Goal: Task Accomplishment & Management: Complete application form

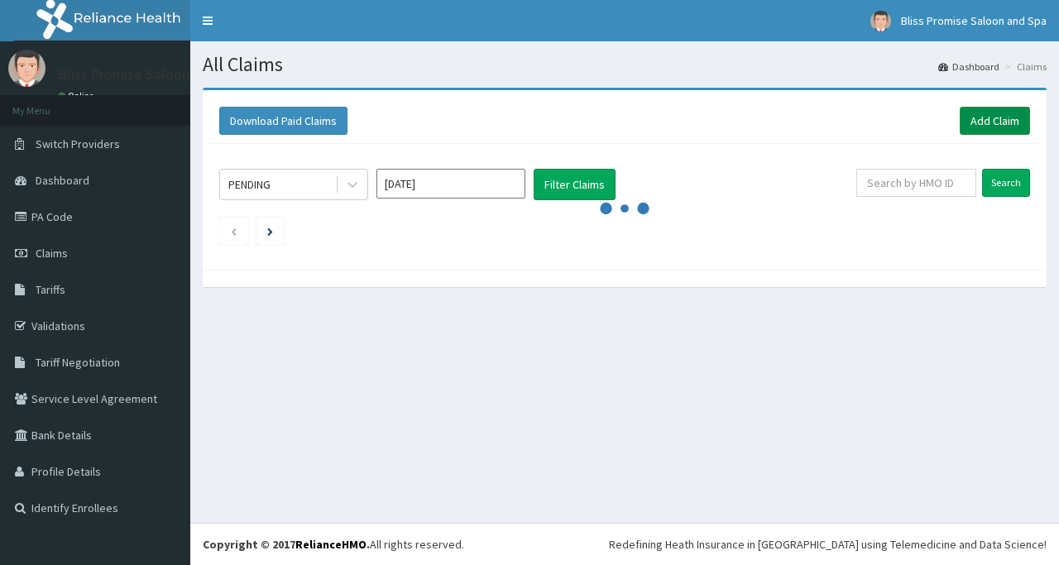
click at [994, 116] on link "Add Claim" at bounding box center [994, 121] width 70 height 28
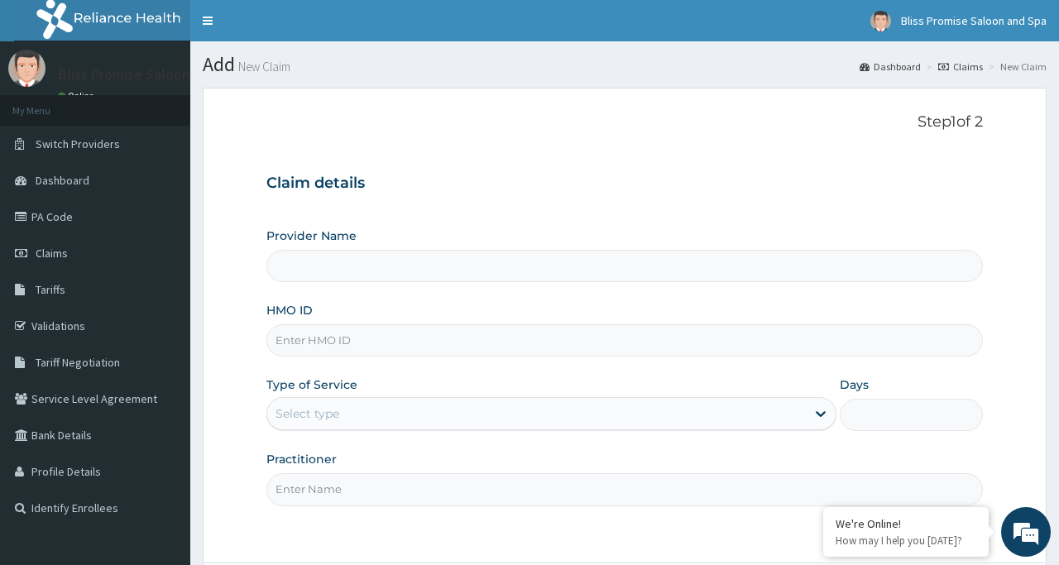
click at [352, 261] on input "Provider Name" at bounding box center [623, 266] width 715 height 32
type input "Bliss Promise Spa and Saloon"
type input "1"
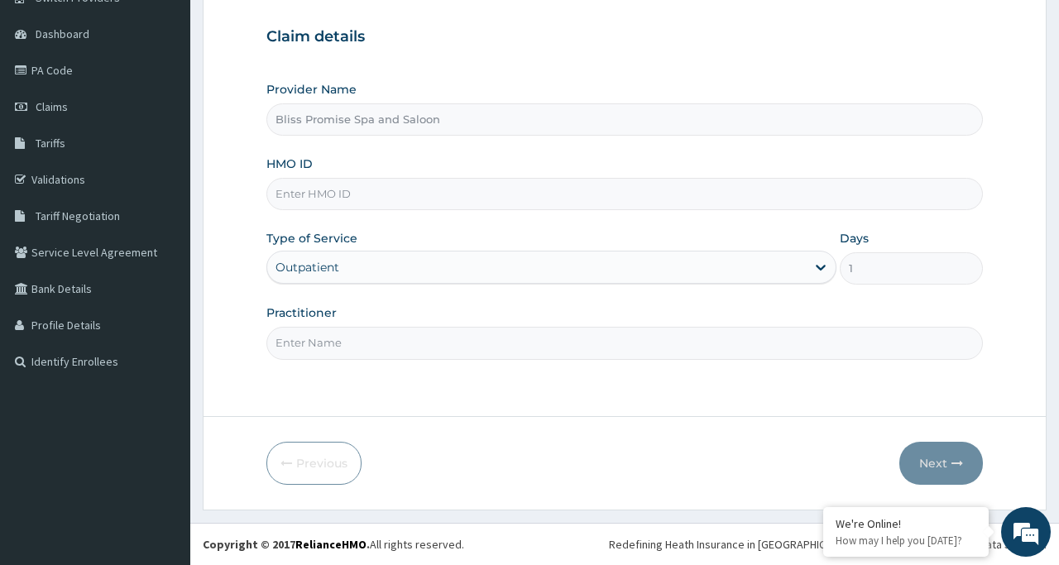
scroll to position [146, 0]
click at [377, 340] on input "Practitioner" at bounding box center [623, 343] width 715 height 32
type input "blisspromisespa"
click at [364, 209] on input "HMO ID" at bounding box center [623, 194] width 715 height 32
click at [363, 192] on input "HMO ID" at bounding box center [623, 194] width 715 height 32
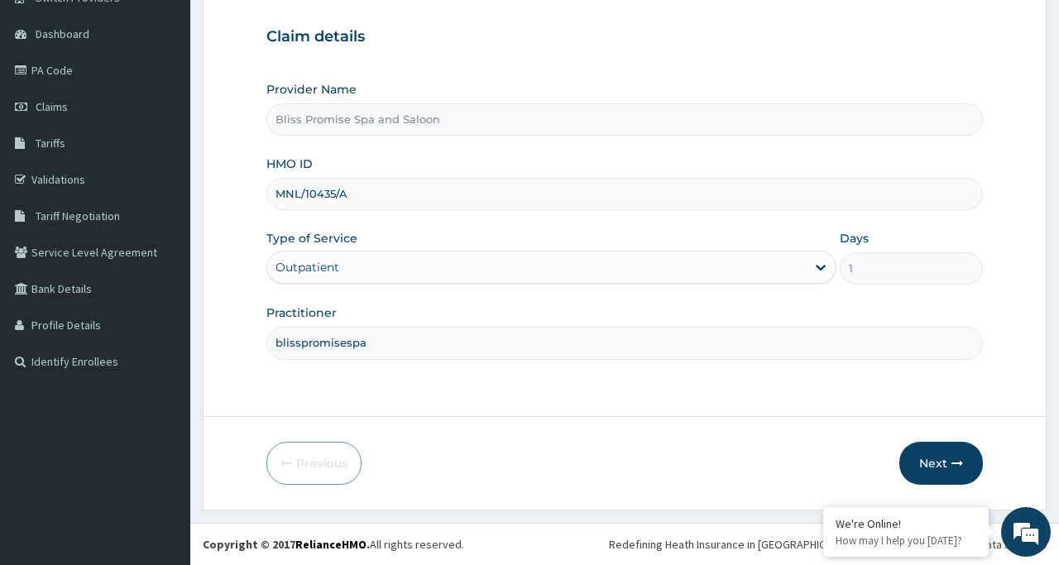
type input "MNL/10435/A"
click at [343, 261] on div "Outpatient" at bounding box center [551, 267] width 570 height 33
click at [918, 453] on button "Next" at bounding box center [941, 463] width 84 height 43
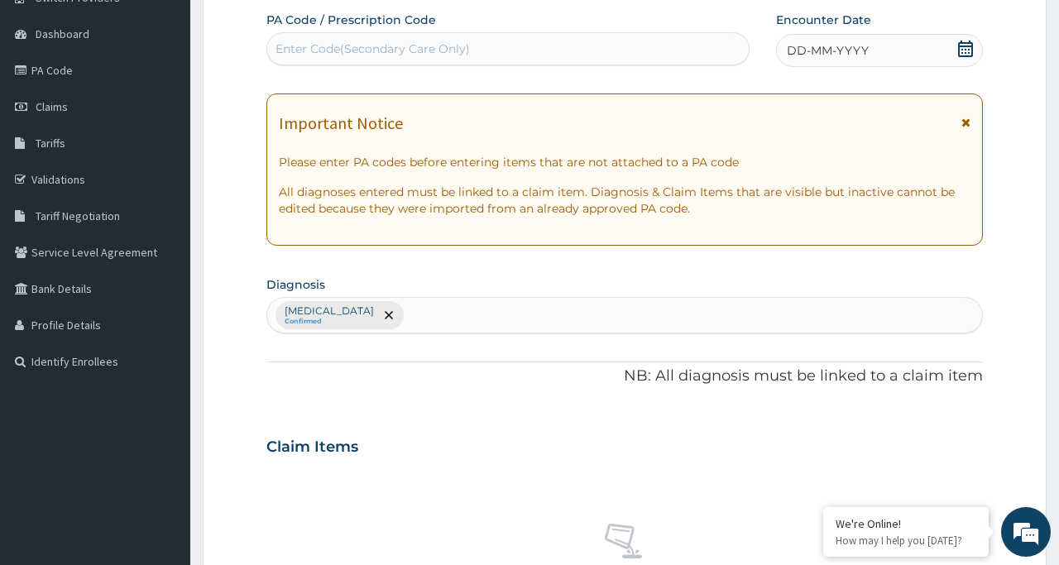
click at [298, 46] on div "Enter Code(Secondary Care Only)" at bounding box center [372, 49] width 194 height 17
type input "PA/BFCD16"
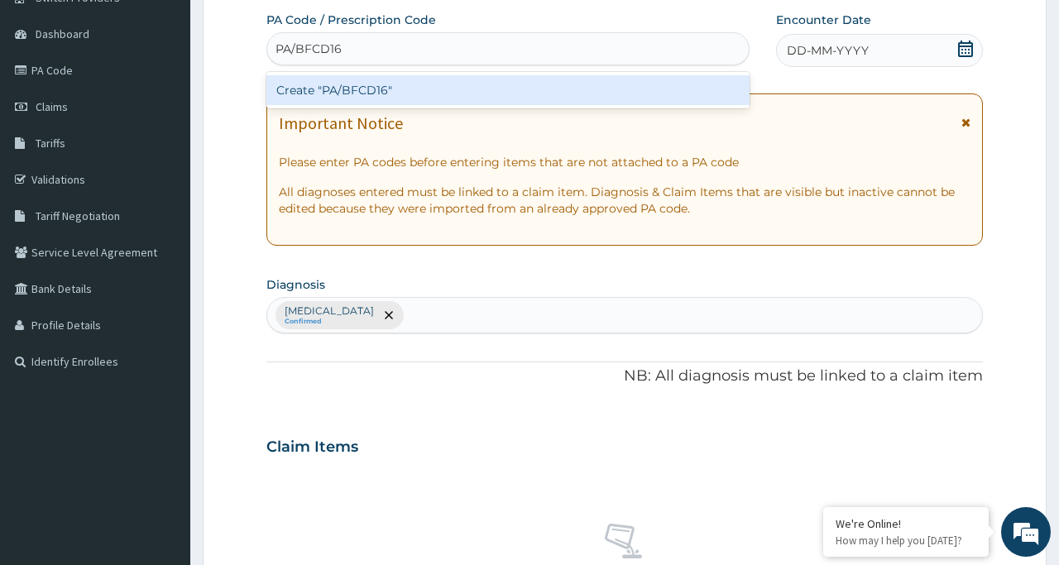
click at [307, 86] on div "Create "PA/BFCD16"" at bounding box center [507, 90] width 482 height 30
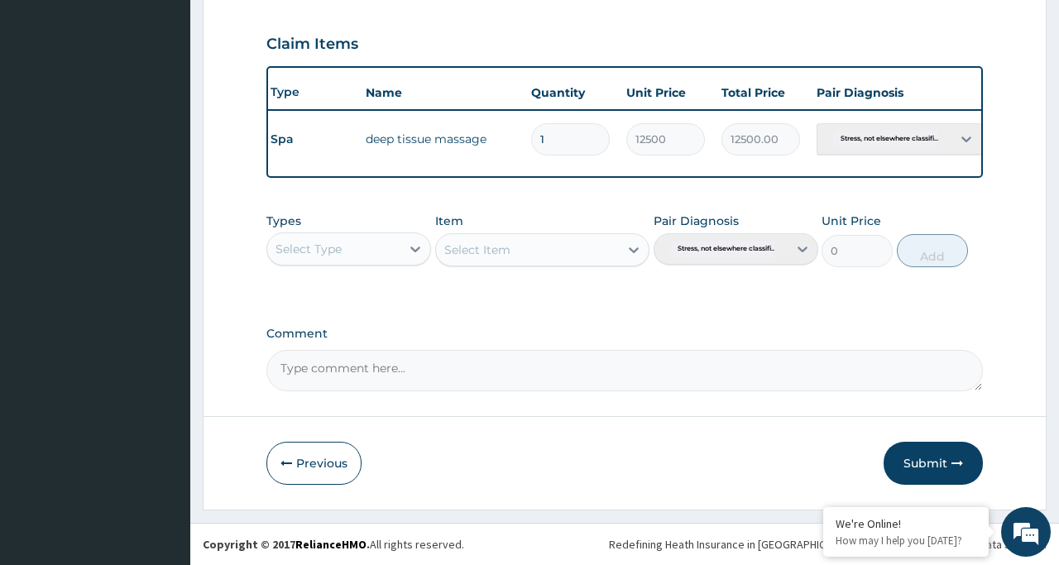
scroll to position [0, 0]
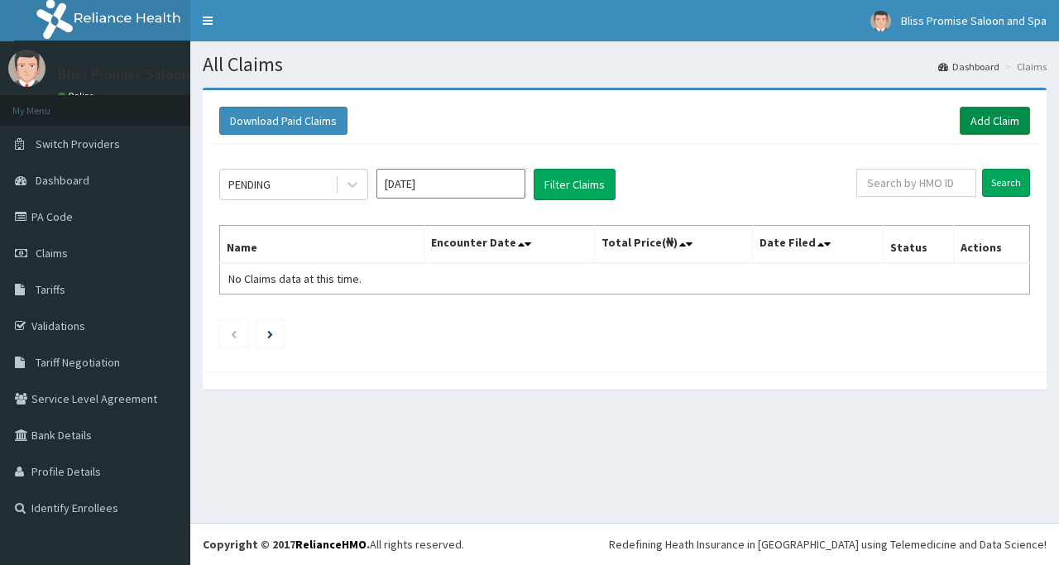
click at [997, 124] on link "Add Claim" at bounding box center [994, 121] width 70 height 28
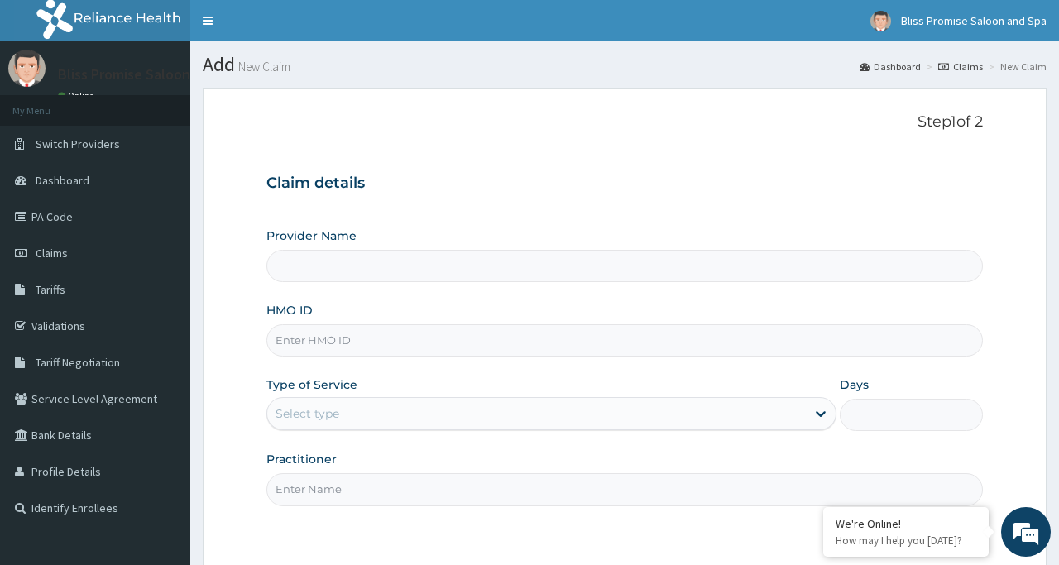
type input "Bliss Promise Spa and Saloon"
type input "1"
click at [299, 340] on input "HMO ID" at bounding box center [623, 340] width 715 height 32
type input "MNL/10435/A"
click at [320, 483] on input "Practitioner" at bounding box center [623, 489] width 715 height 32
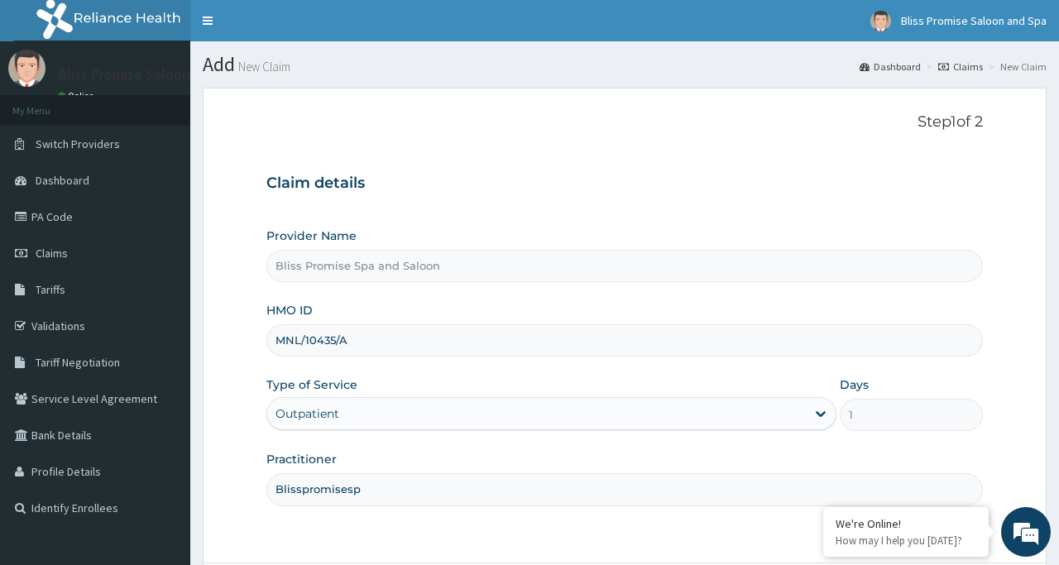
type input "Blisspromisespa"
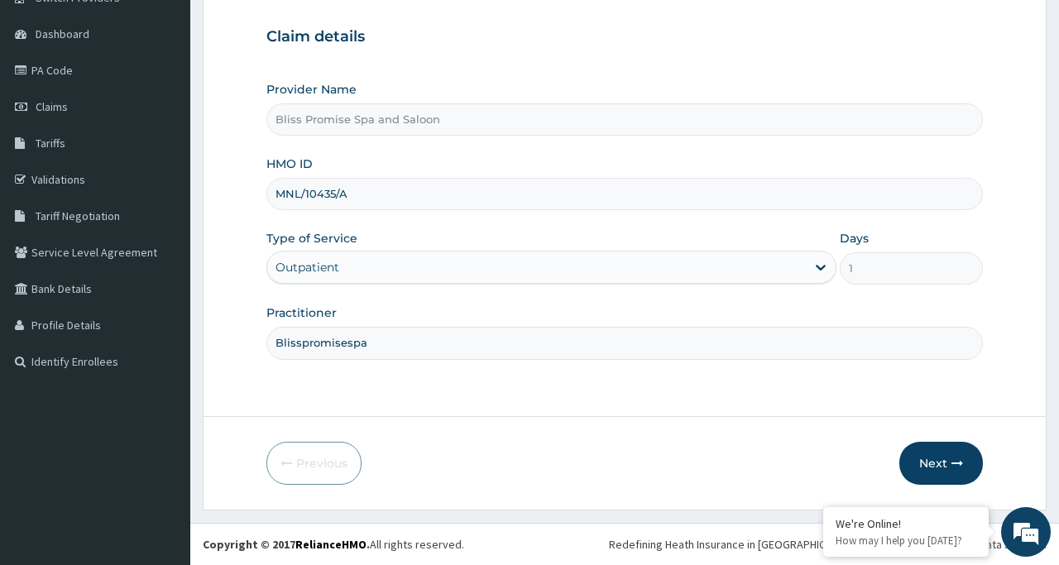
click at [940, 455] on button "Next" at bounding box center [941, 463] width 84 height 43
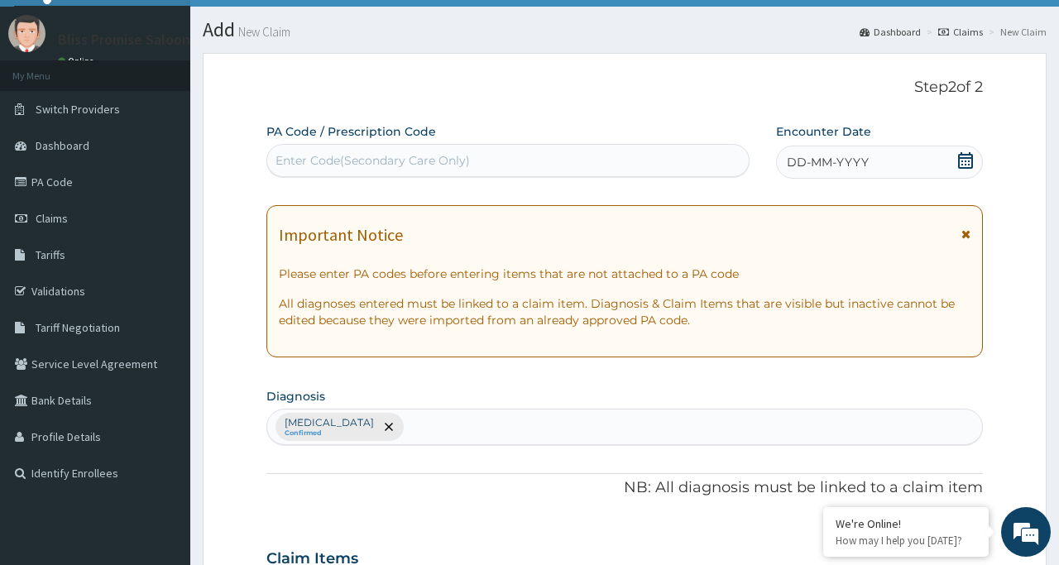
scroll to position [63, 0]
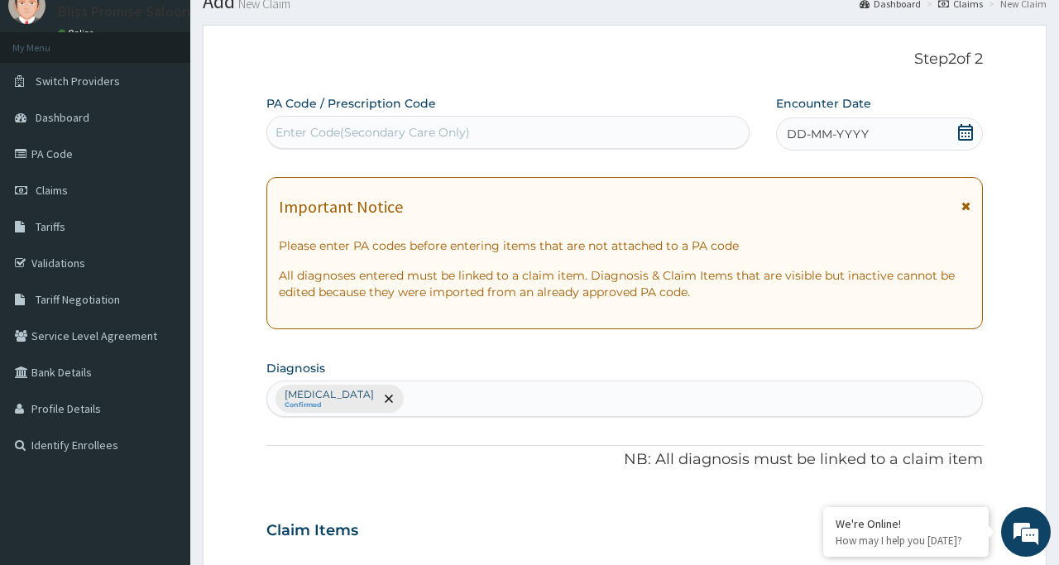
click at [301, 136] on div "Enter Code(Secondary Care Only)" at bounding box center [372, 132] width 194 height 17
click at [298, 127] on div "Enter Code(Secondary Care Only)" at bounding box center [372, 132] width 194 height 17
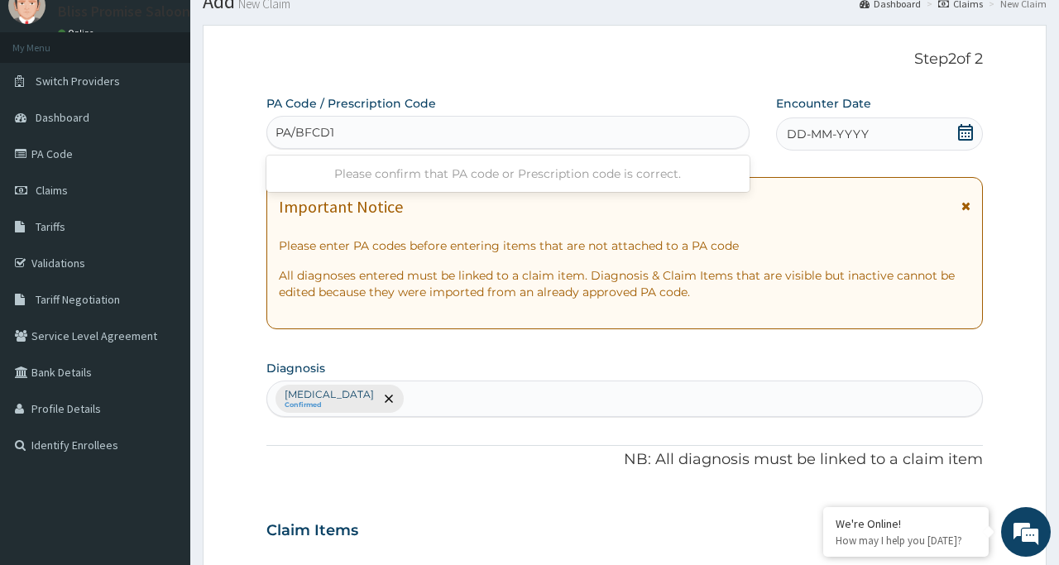
type input "PA/BFCD16"
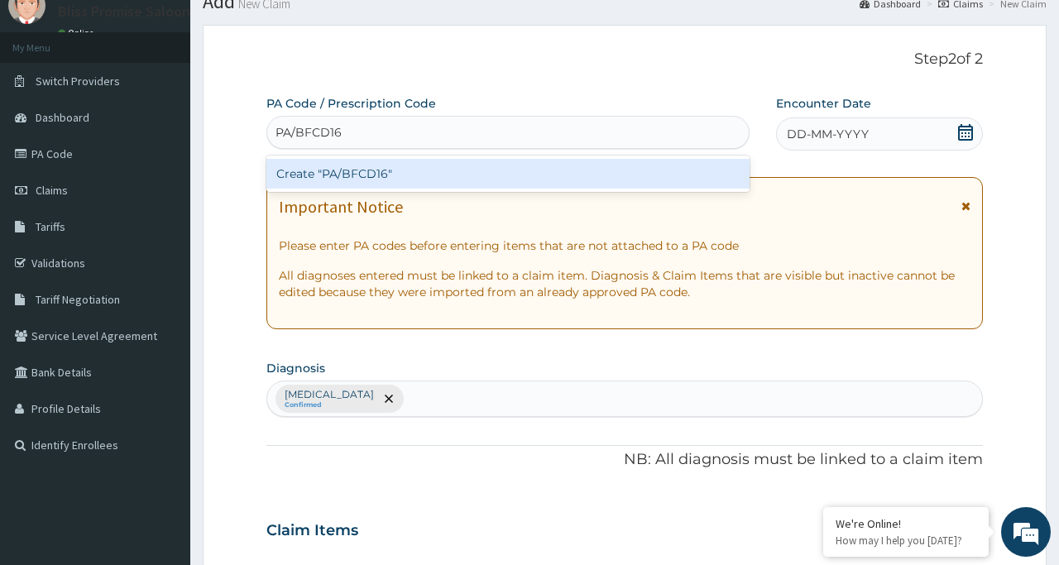
click at [302, 160] on div "Create "PA/BFCD16"" at bounding box center [507, 174] width 482 height 30
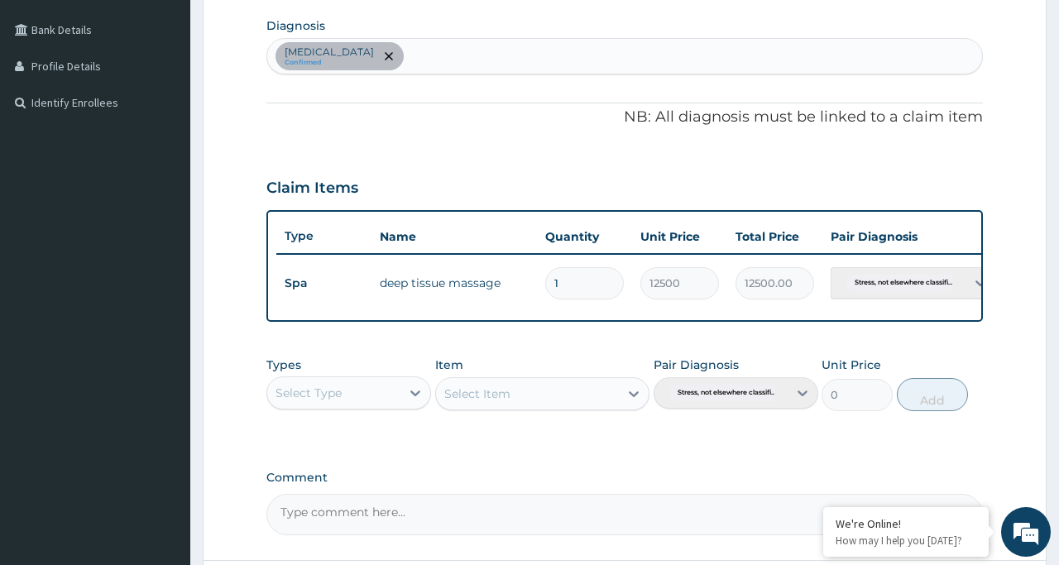
scroll to position [549, 0]
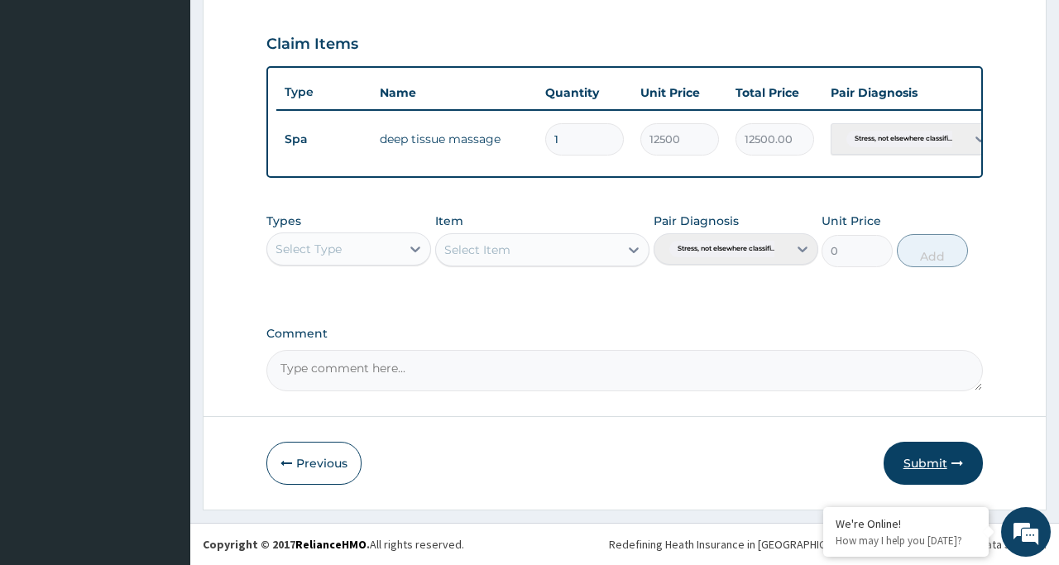
click at [920, 453] on button "Submit" at bounding box center [932, 463] width 99 height 43
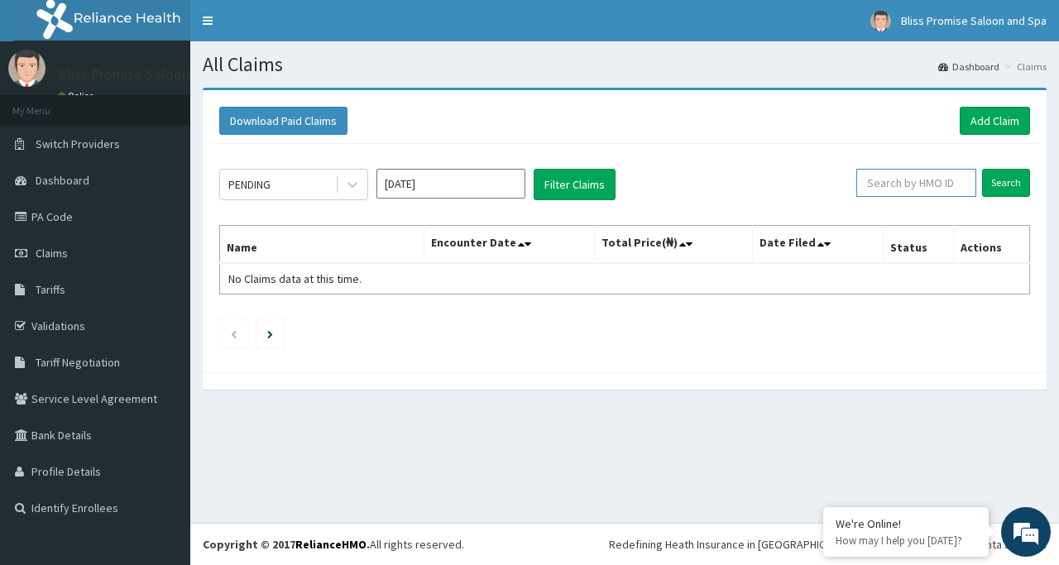
click at [909, 193] on input "text" at bounding box center [916, 183] width 120 height 28
type input "MNL"
click at [996, 176] on input "Search" at bounding box center [1006, 183] width 48 height 28
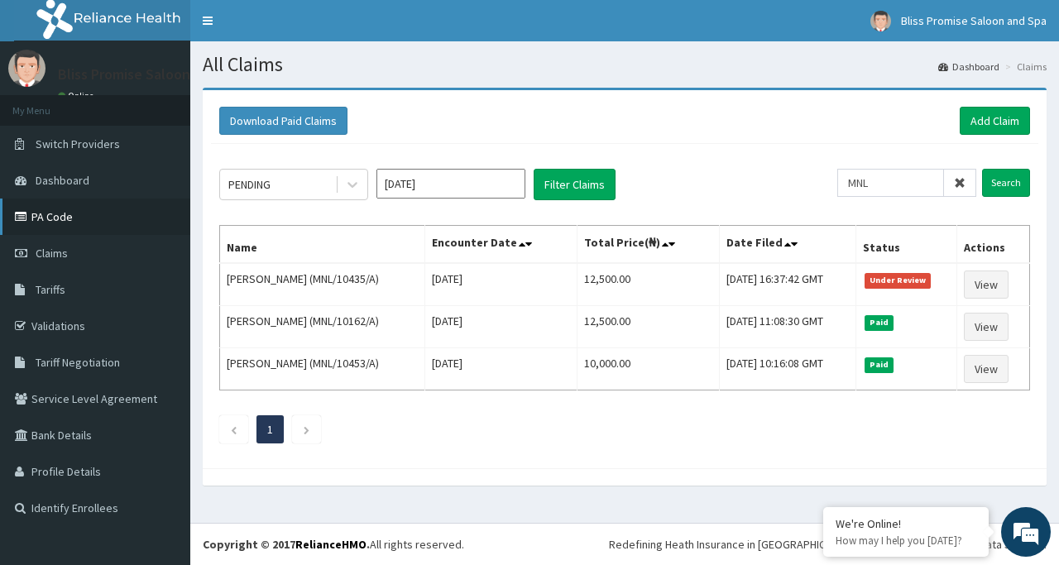
click at [53, 218] on link "PA Code" at bounding box center [95, 217] width 190 height 36
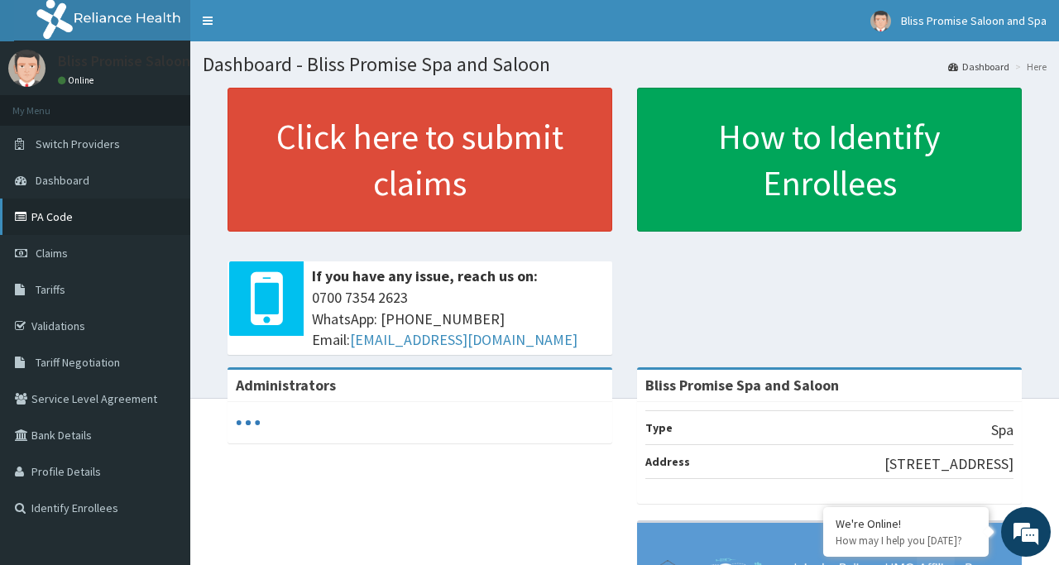
click at [56, 211] on link "PA Code" at bounding box center [95, 217] width 190 height 36
